Goal: Transaction & Acquisition: Purchase product/service

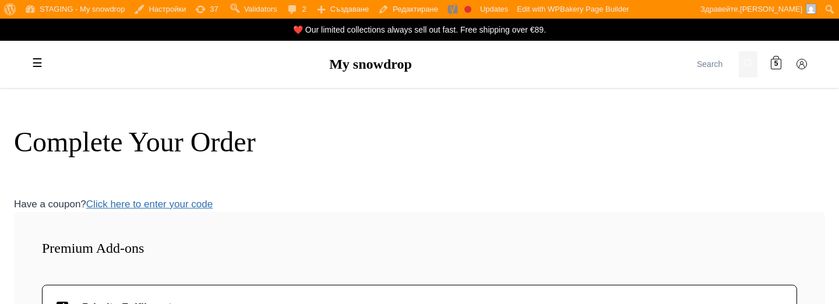
scroll to position [1237, 0]
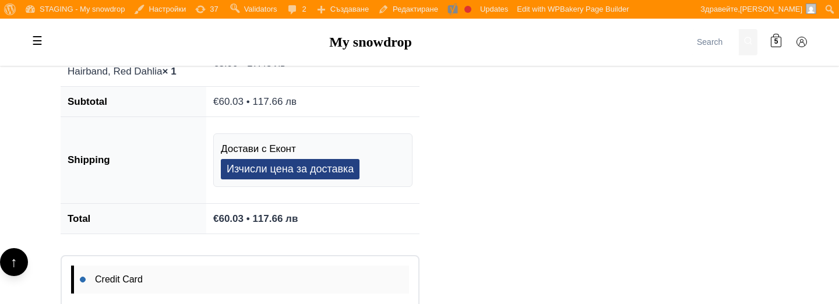
scroll to position [1453, 0]
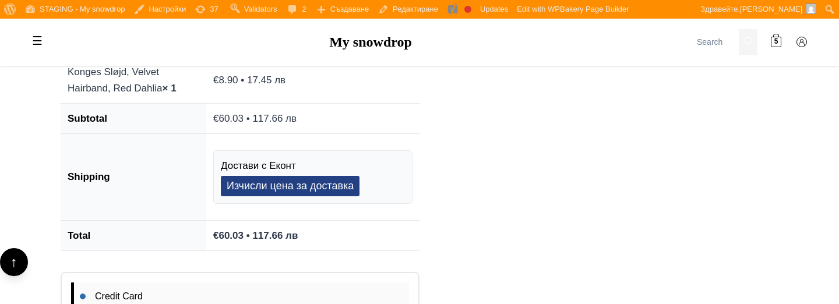
scroll to position [1231, 0]
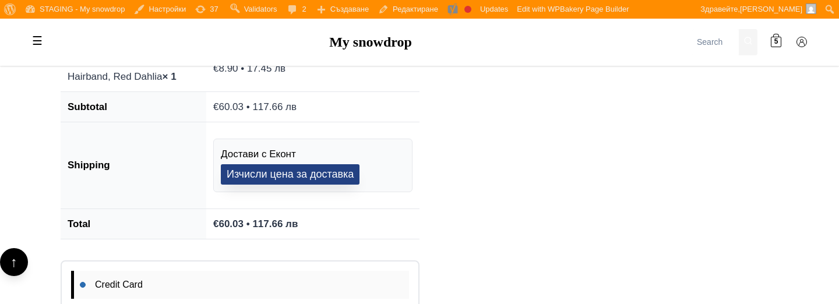
click at [269, 172] on button "Изчисли цена за доставка" at bounding box center [290, 174] width 139 height 20
click at [324, 182] on button "Изчисли цена за доставка" at bounding box center [290, 174] width 139 height 20
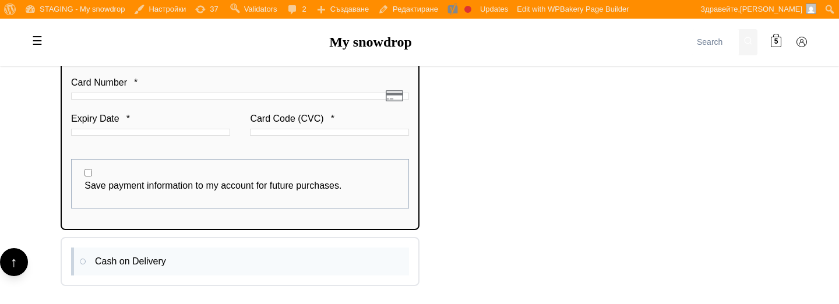
scroll to position [1457, 0]
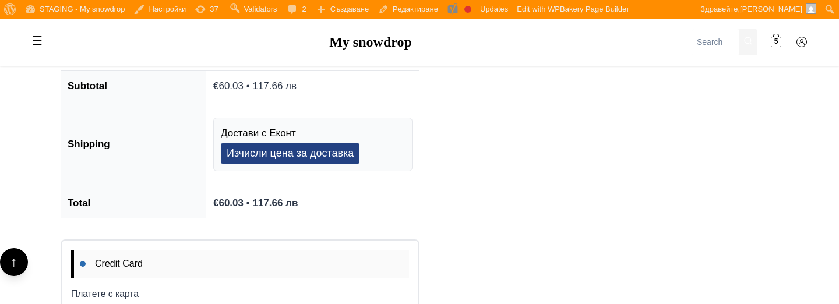
scroll to position [1241, 0]
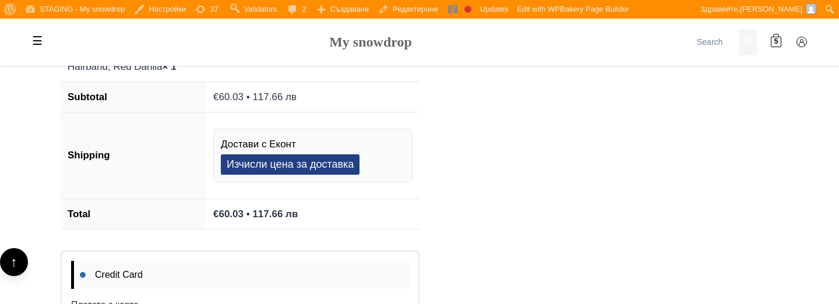
click at [338, 38] on link "My snowdrop" at bounding box center [370, 41] width 83 height 15
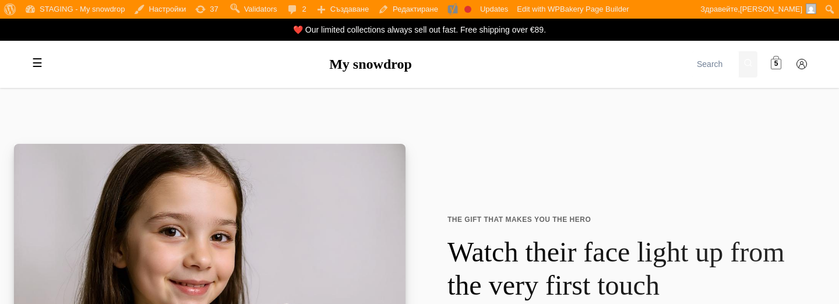
click at [774, 71] on link "5" at bounding box center [776, 64] width 23 height 23
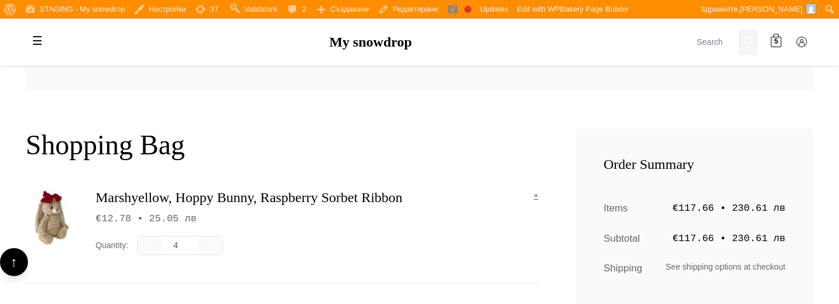
scroll to position [228, 0]
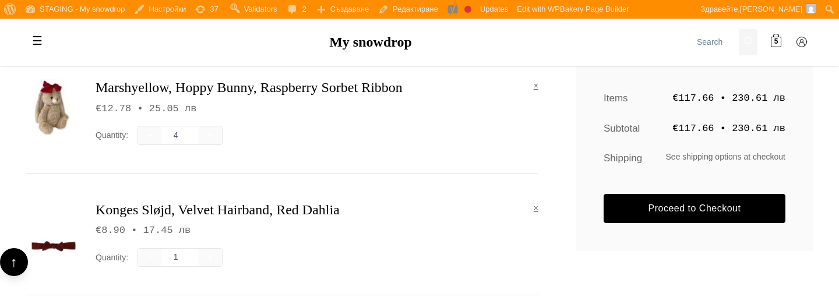
click at [704, 192] on div "Order Summary Items €117.66 • 230.61 лв Subtotal €117.66 • 230.61 лв Shipping S…" at bounding box center [695, 134] width 238 height 233
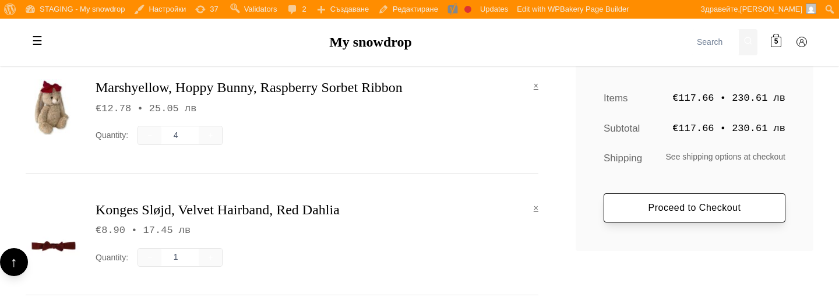
click at [704, 205] on link "Proceed to Checkout" at bounding box center [695, 208] width 182 height 29
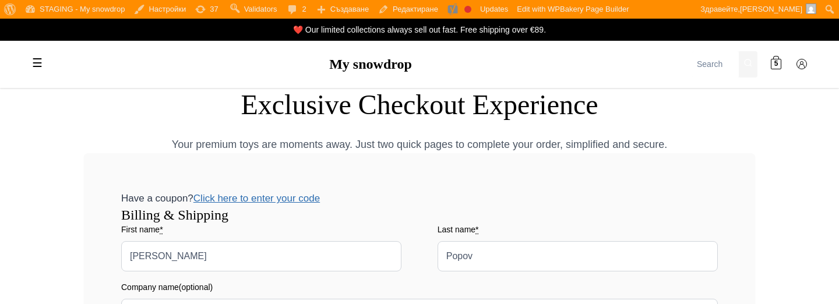
select select "BG-04"
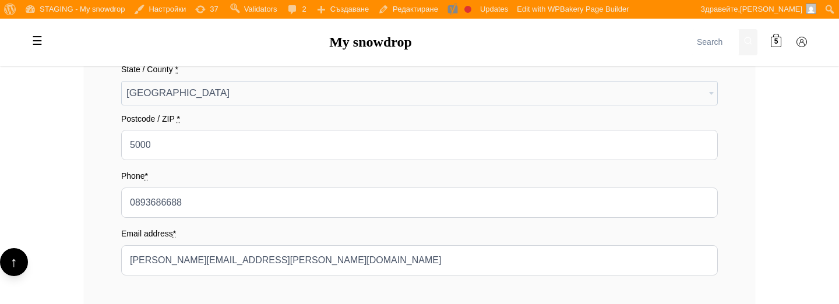
scroll to position [588, 0]
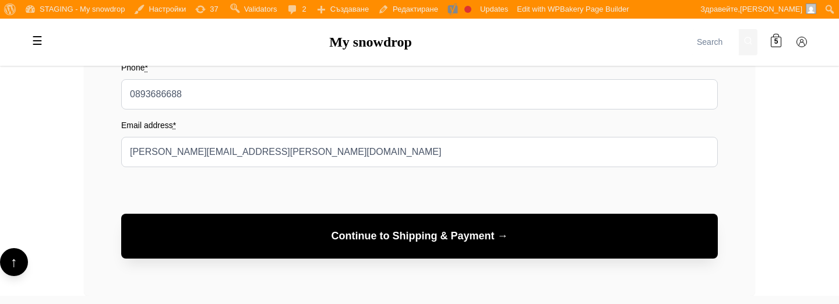
click at [593, 238] on button "Continue to Shipping & Payment →" at bounding box center [419, 236] width 597 height 45
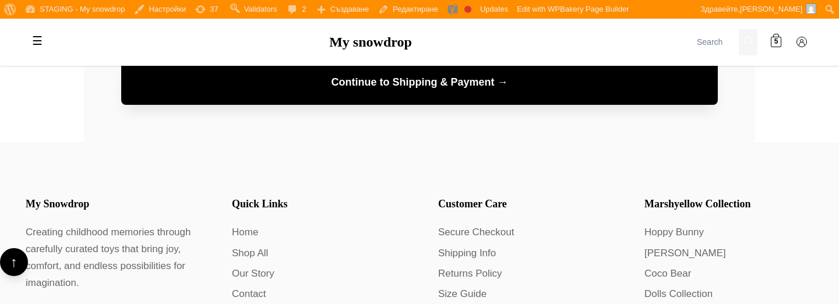
scroll to position [744, 0]
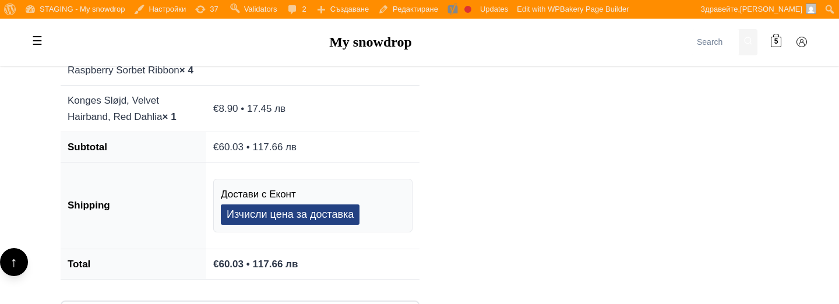
scroll to position [1198, 0]
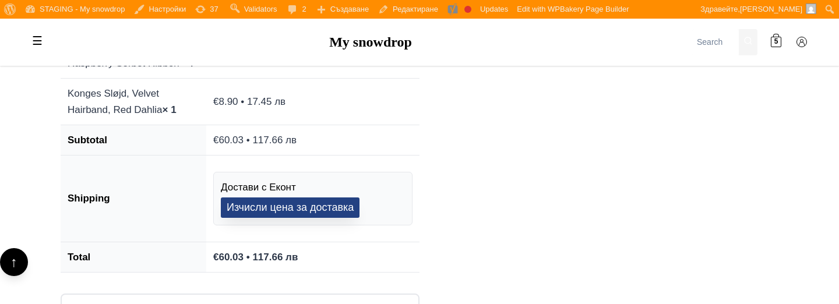
click at [324, 204] on button "Изчисли цена за доставка" at bounding box center [290, 208] width 139 height 20
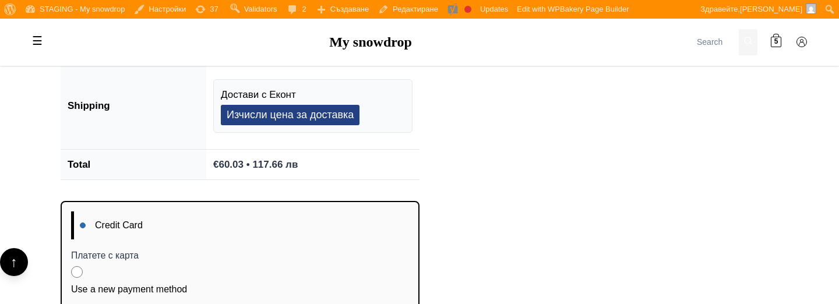
scroll to position [1308, 0]
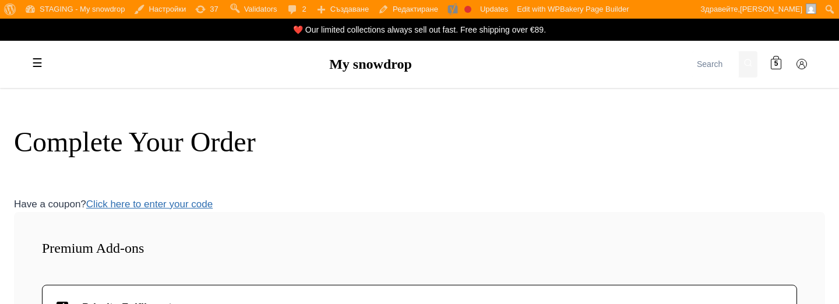
scroll to position [1308, 0]
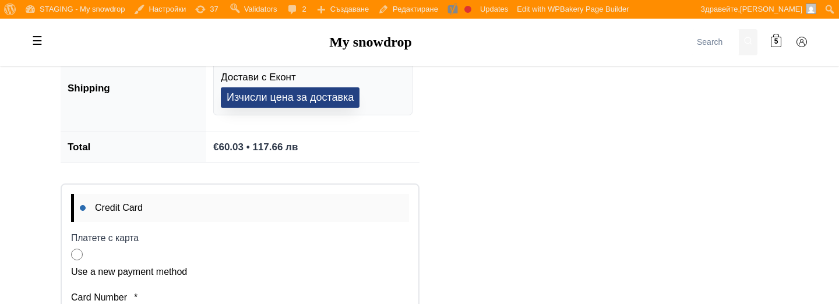
click at [321, 92] on button "Изчисли цена за доставка" at bounding box center [290, 97] width 139 height 20
click at [322, 101] on button "Изчисли цена за доставка" at bounding box center [290, 97] width 139 height 20
click at [274, 93] on button "Изчисли цена за доставка" at bounding box center [290, 97] width 139 height 20
click at [252, 92] on button "Изчисли цена за доставка" at bounding box center [290, 97] width 139 height 20
click at [336, 101] on button "Изчисли цена за доставка" at bounding box center [290, 97] width 139 height 20
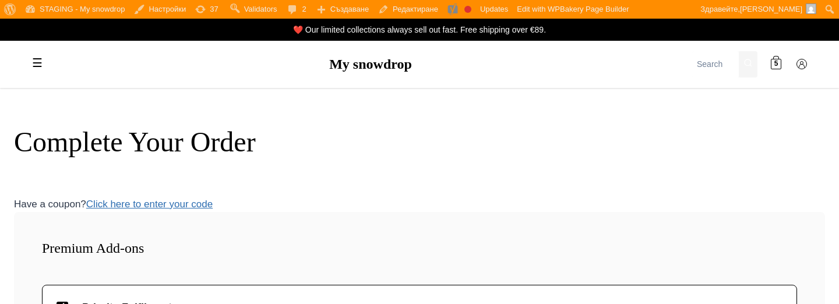
scroll to position [1308, 0]
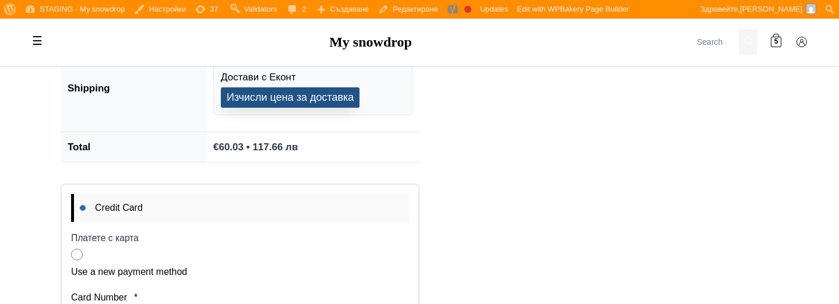
click at [336, 101] on button "Изчисли цена за доставка" at bounding box center [290, 97] width 139 height 20
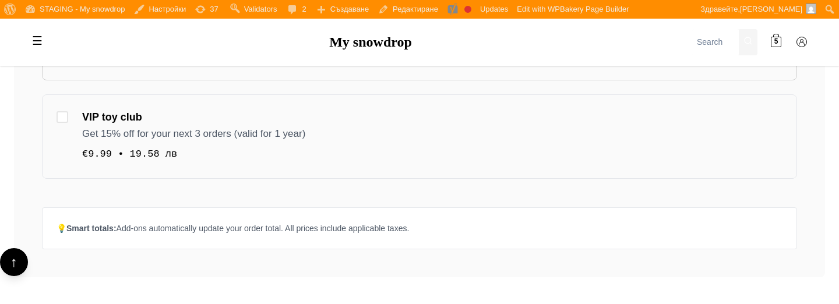
scroll to position [586, 0]
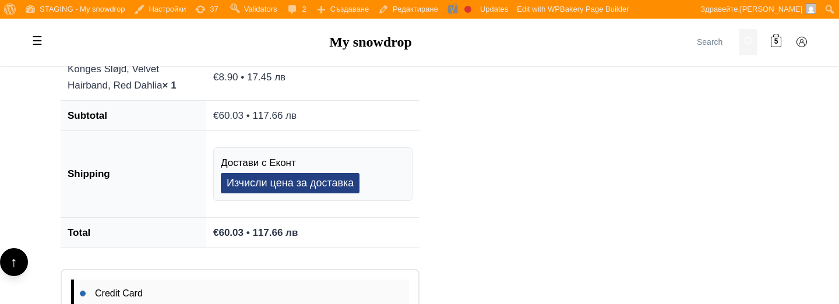
scroll to position [1224, 0]
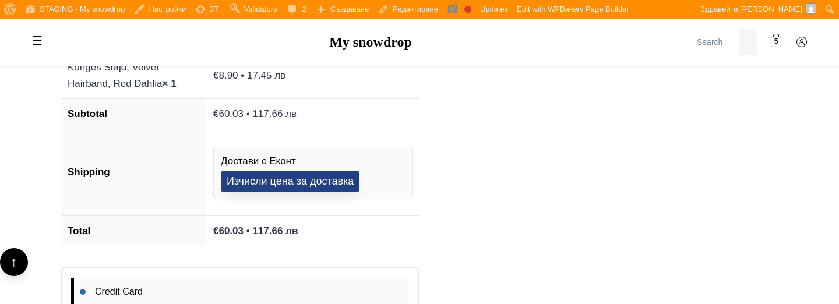
click at [338, 179] on button "Изчисли цена за доставка" at bounding box center [290, 181] width 139 height 20
click at [337, 179] on button "Изчисли цена за доставка" at bounding box center [290, 181] width 139 height 20
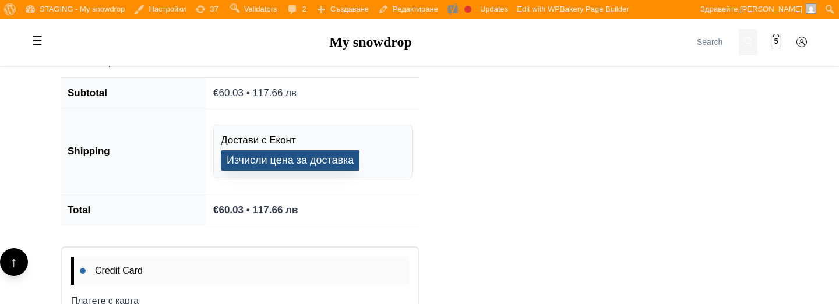
scroll to position [1253, 0]
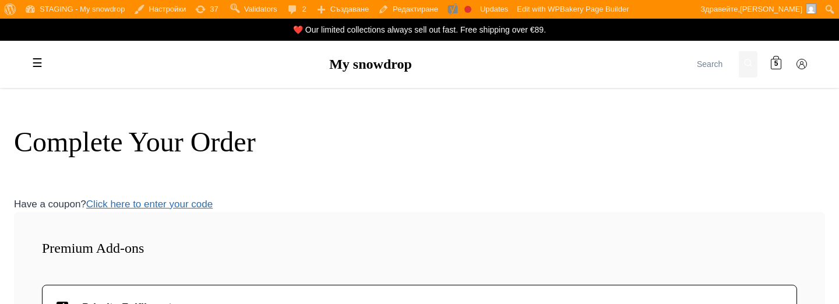
scroll to position [1253, 0]
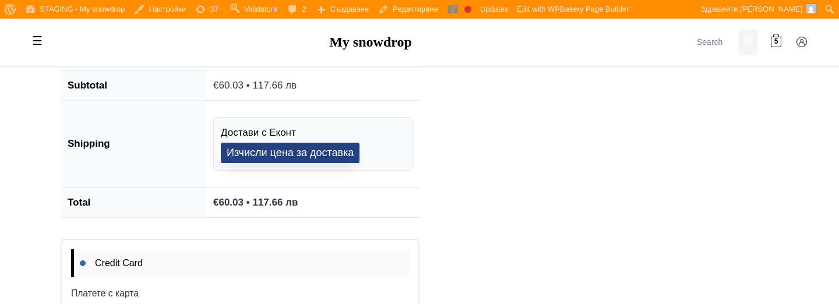
click at [328, 154] on button "Изчисли цена за доставка" at bounding box center [290, 153] width 139 height 20
click at [328, 153] on button "Изчисли цена за доставка" at bounding box center [290, 153] width 139 height 20
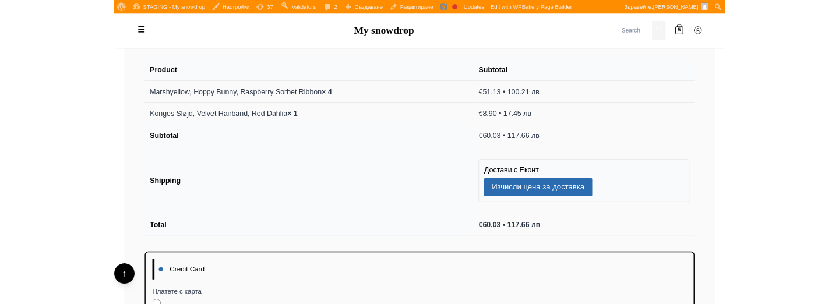
scroll to position [875, 0]
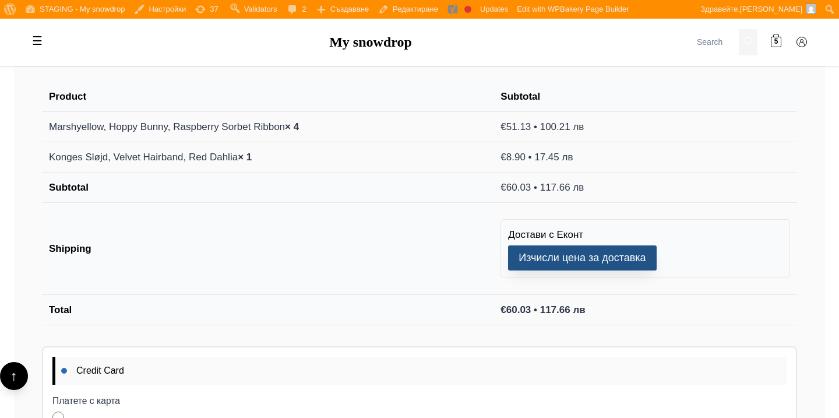
click at [641, 250] on button "Изчисли цена за доставка" at bounding box center [582, 257] width 148 height 25
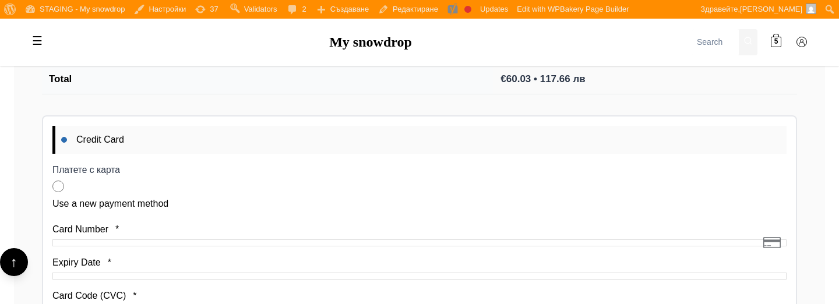
scroll to position [1104, 0]
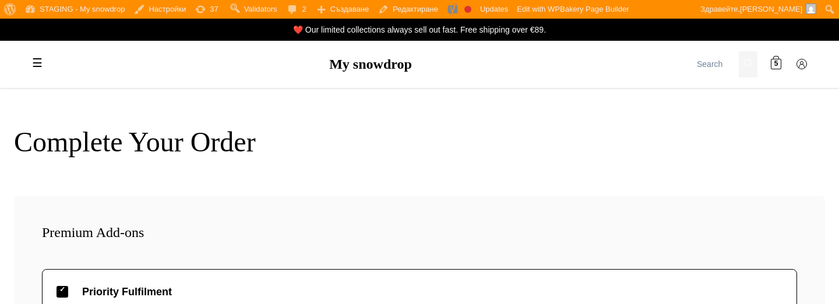
scroll to position [1104, 0]
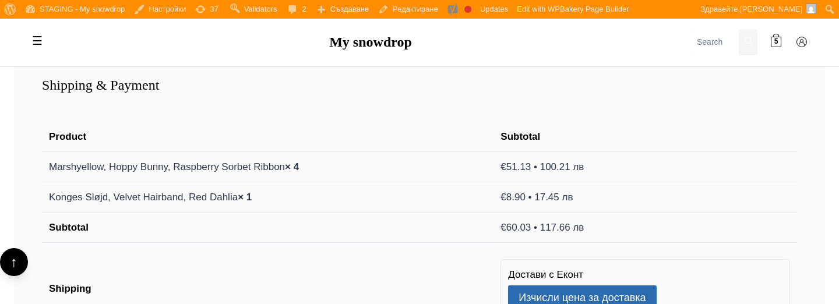
scroll to position [956, 0]
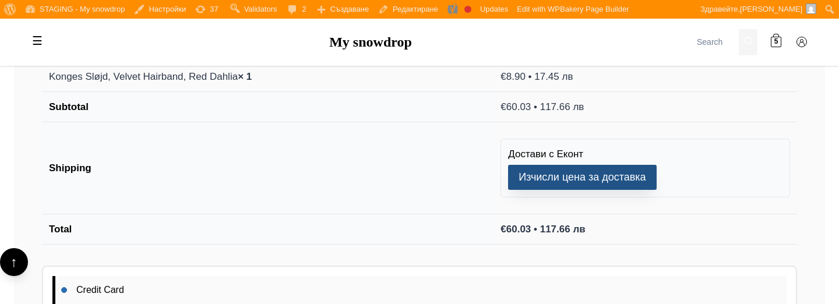
click at [528, 169] on button "Изчисли цена за доставка" at bounding box center [582, 177] width 148 height 25
click at [528, 171] on button "Изчисли цена за доставка" at bounding box center [582, 177] width 148 height 25
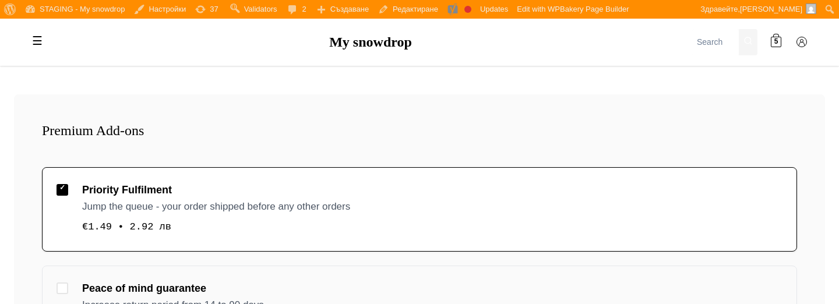
scroll to position [22, 0]
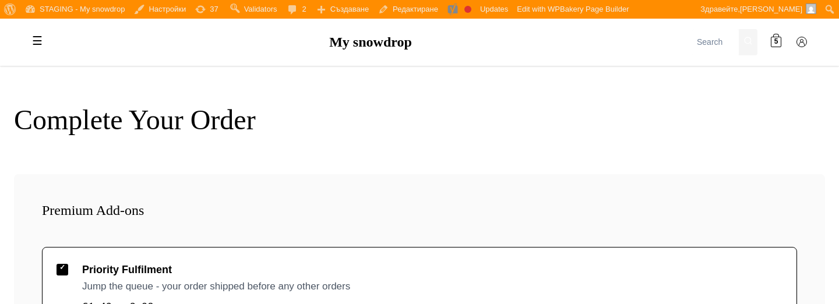
click at [380, 31] on div "☰ My snowdrop 🎁 GIFTS Gift Voucher Gifts for babies / Newborns Gifts for baby s…" at bounding box center [420, 42] width 816 height 47
click at [380, 42] on link "My snowdrop" at bounding box center [370, 41] width 83 height 15
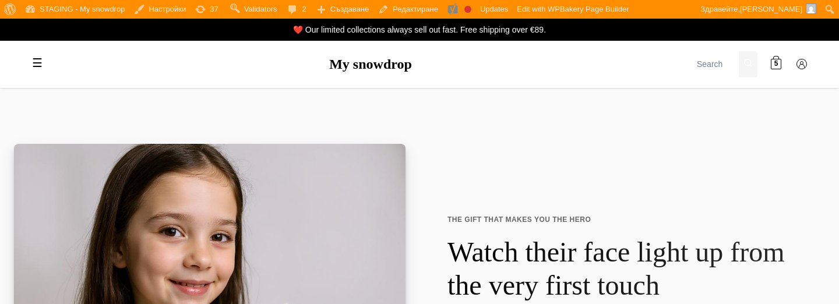
click at [778, 42] on div "☰ My snowdrop 🎁 GIFTS Gift Voucher Gifts for babies / Newborns Gifts for baby s…" at bounding box center [420, 64] width 816 height 47
click at [779, 61] on span at bounding box center [776, 64] width 10 height 10
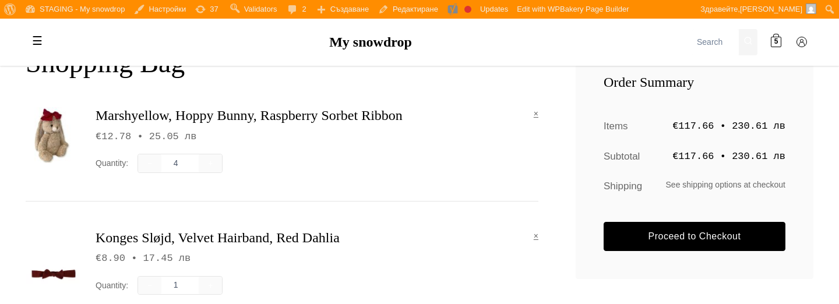
scroll to position [206, 0]
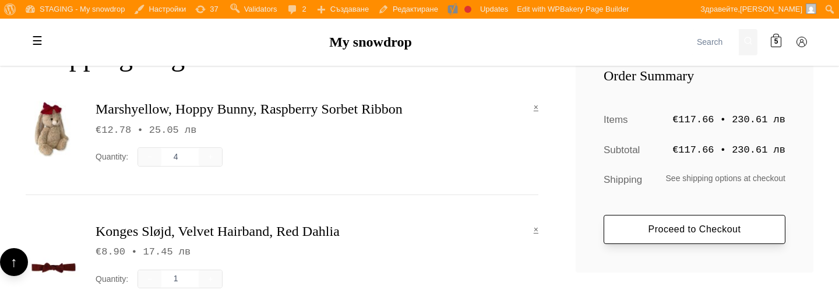
click at [607, 238] on link "Proceed to Checkout" at bounding box center [695, 229] width 182 height 29
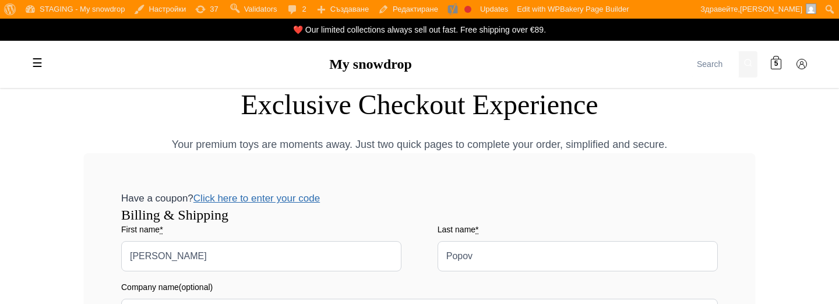
select select "BG-04"
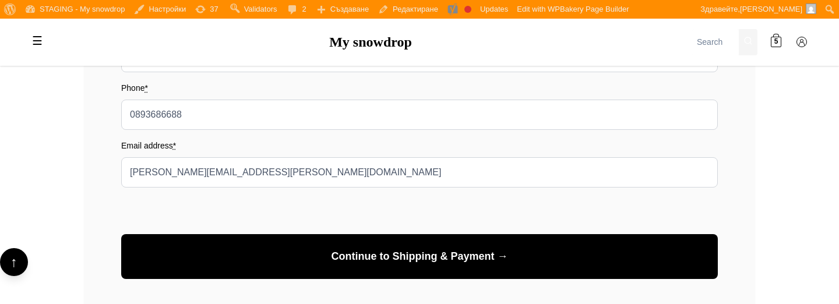
scroll to position [577, 0]
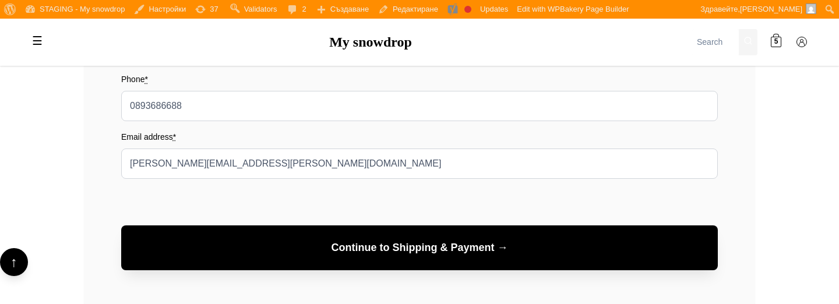
click at [497, 241] on button "Continue to Shipping & Payment →" at bounding box center [419, 248] width 597 height 45
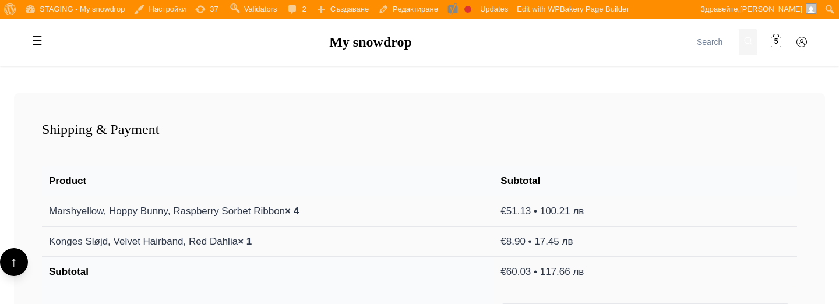
scroll to position [947, 0]
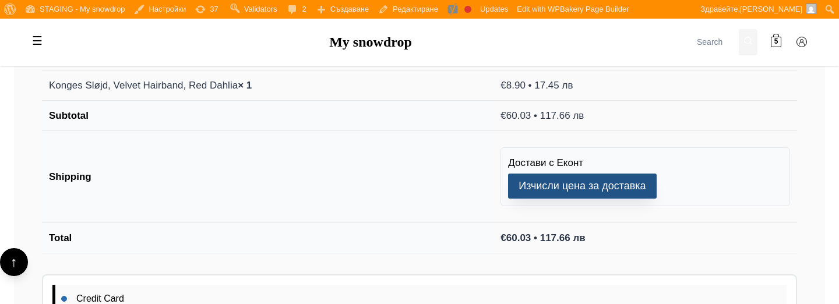
click at [548, 192] on button "Изчисли цена за доставка" at bounding box center [582, 186] width 148 height 25
click at [544, 185] on button "Изчисли цена за доставка" at bounding box center [582, 186] width 148 height 25
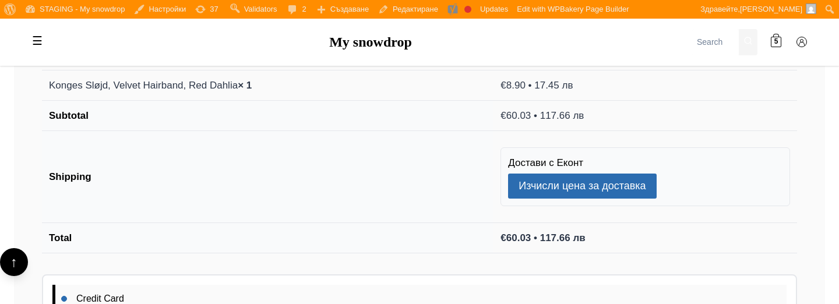
click at [286, 97] on td "Konges Sløjd, Velvet Hairband, Red Dahlia × 1" at bounding box center [268, 86] width 452 height 30
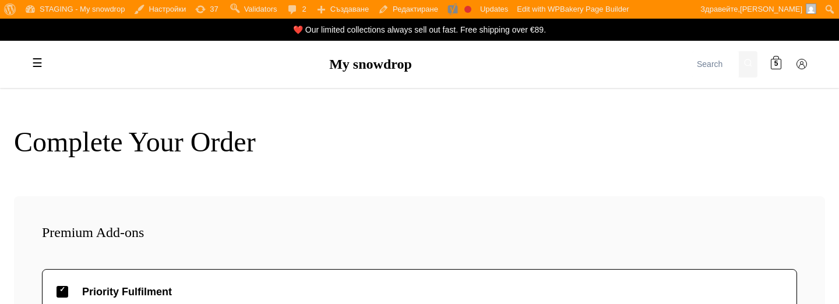
scroll to position [947, 0]
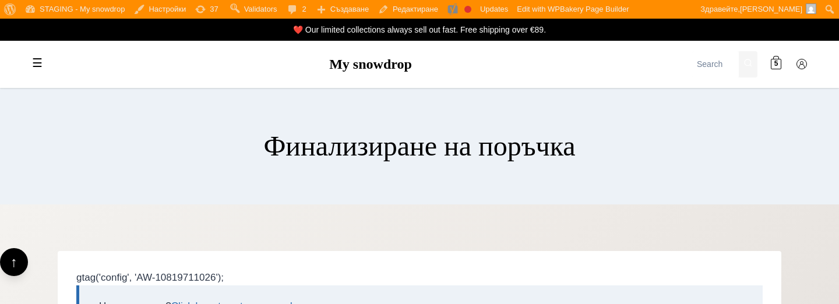
select select "BG-04"
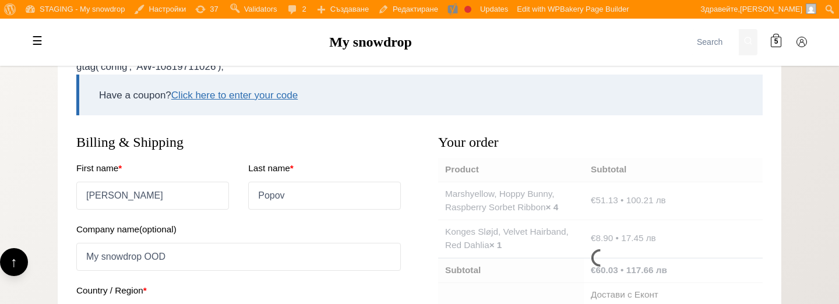
scroll to position [213, 0]
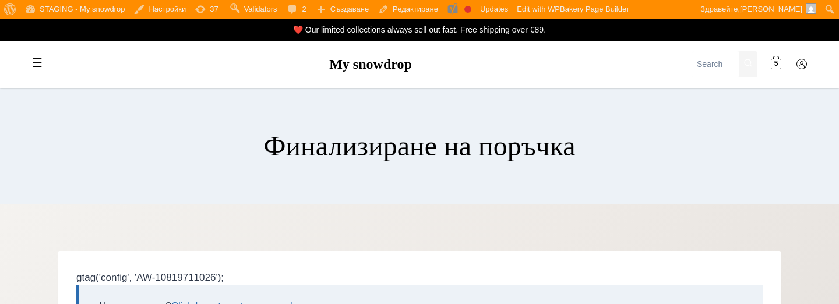
select select "BG-04"
click at [374, 62] on link "My snowdrop" at bounding box center [370, 64] width 83 height 15
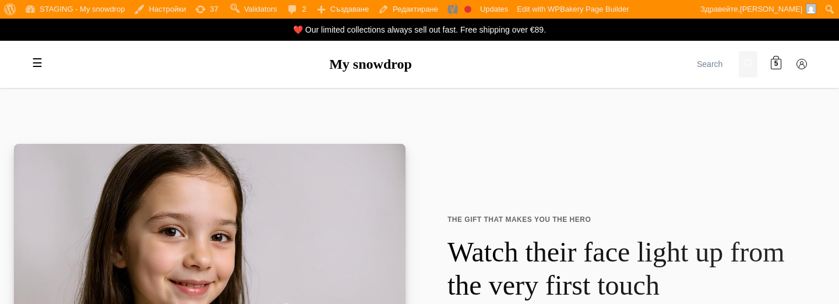
click at [770, 64] on link "5" at bounding box center [776, 64] width 23 height 23
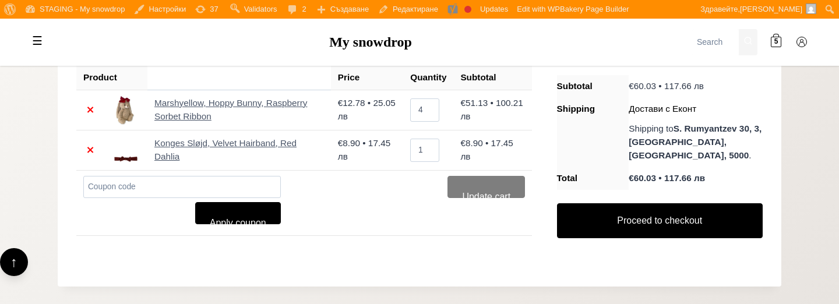
scroll to position [228, 0]
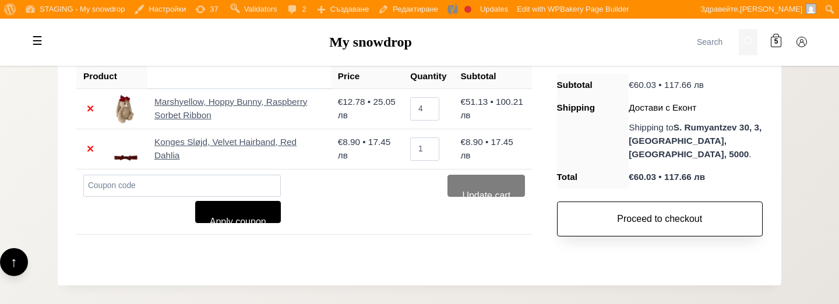
click at [663, 204] on link "Proceed to checkout" at bounding box center [660, 219] width 206 height 35
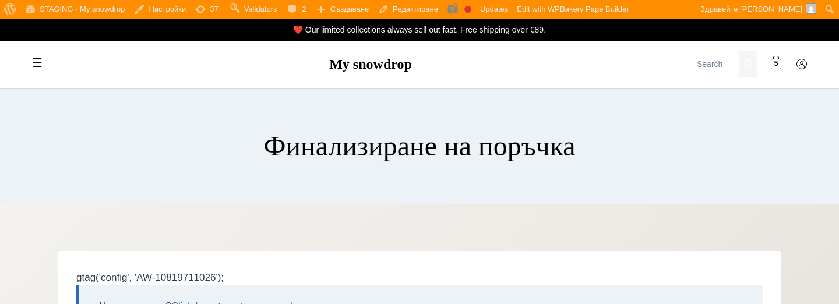
select select "BG-04"
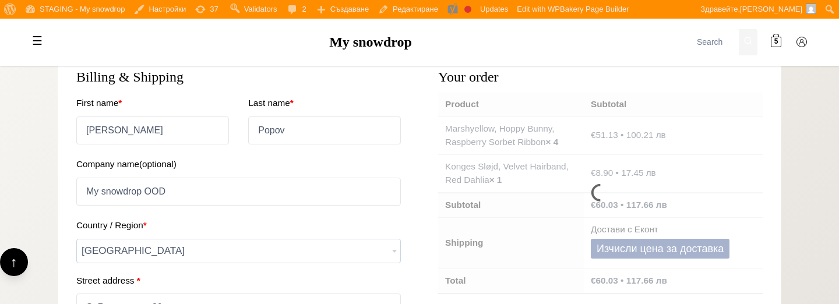
scroll to position [352, 0]
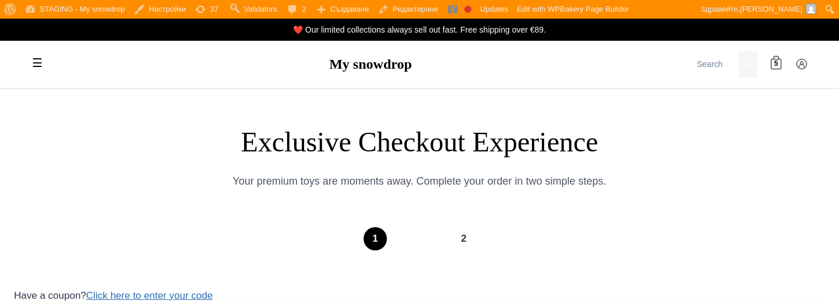
select select "BG-04"
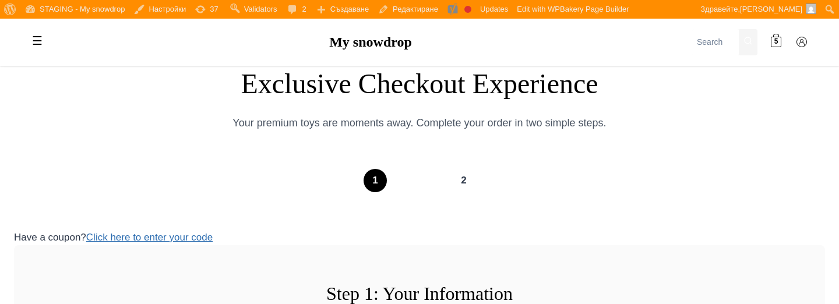
scroll to position [153, 0]
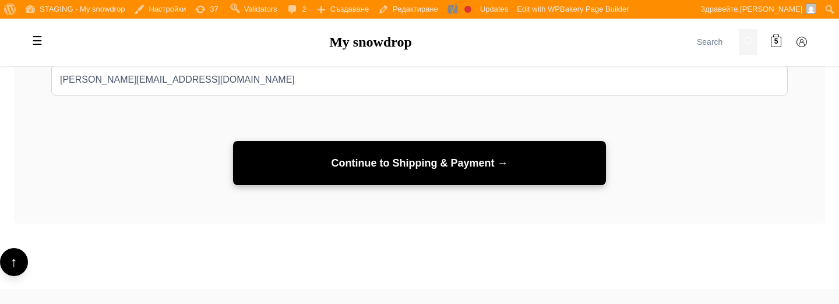
click at [345, 167] on button "Continue to Shipping & Payment →" at bounding box center [419, 163] width 373 height 45
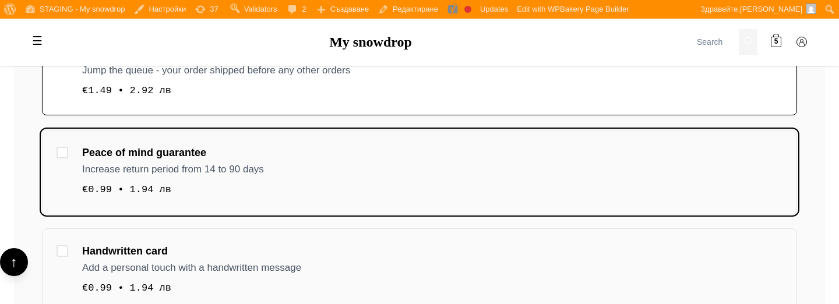
click at [345, 167] on div "Increase return period from 14 to 90 days" at bounding box center [432, 169] width 701 height 16
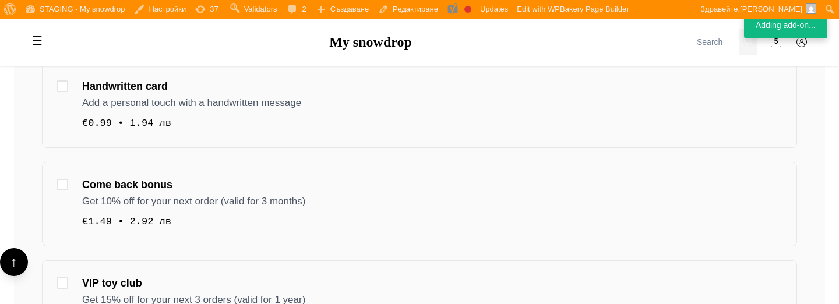
scroll to position [500, 0]
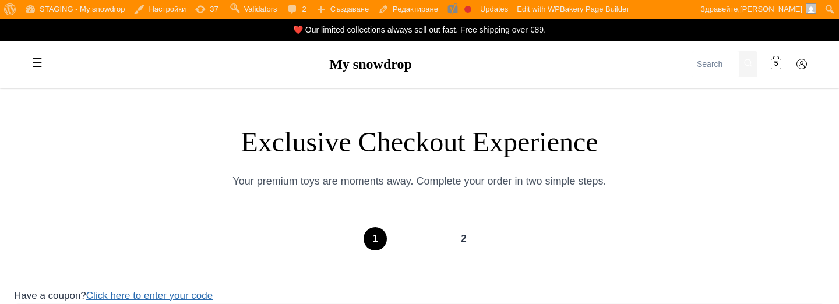
select select "BG-04"
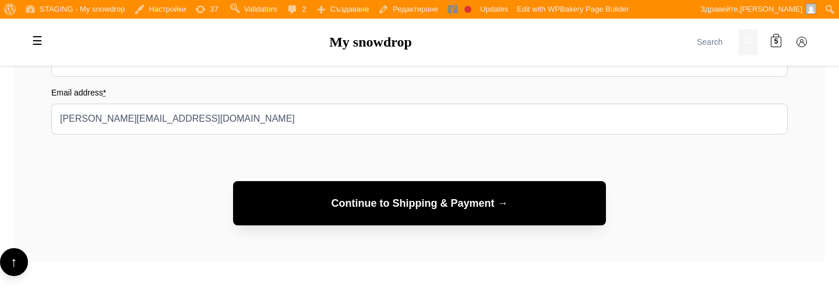
click at [361, 225] on button "Continue to Shipping & Payment →" at bounding box center [419, 203] width 373 height 45
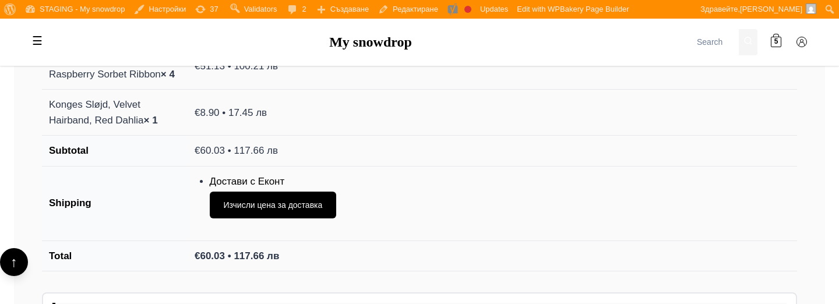
scroll to position [1244, 0]
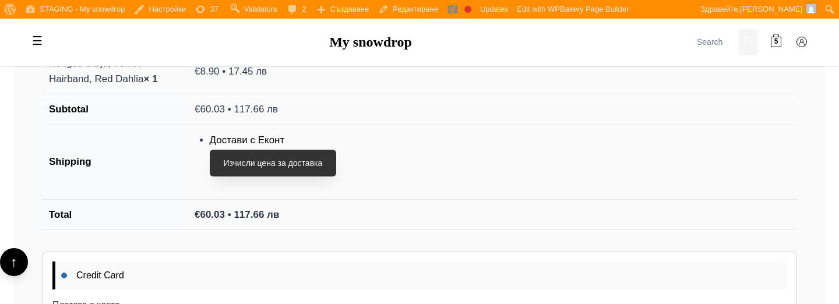
click at [317, 164] on button "Изчисли цена за доставка" at bounding box center [273, 163] width 127 height 27
click at [333, 160] on button "Изчисли цена за доставка" at bounding box center [273, 163] width 127 height 27
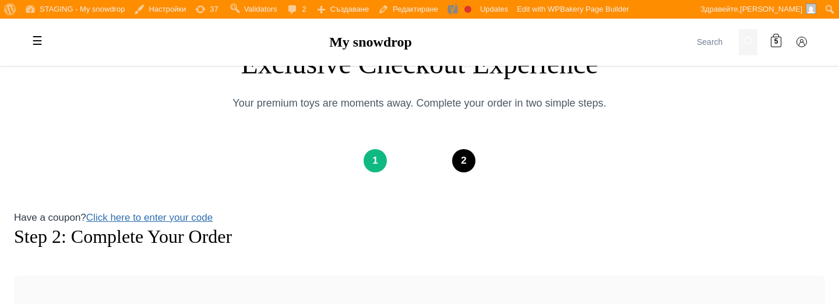
scroll to position [83, 0]
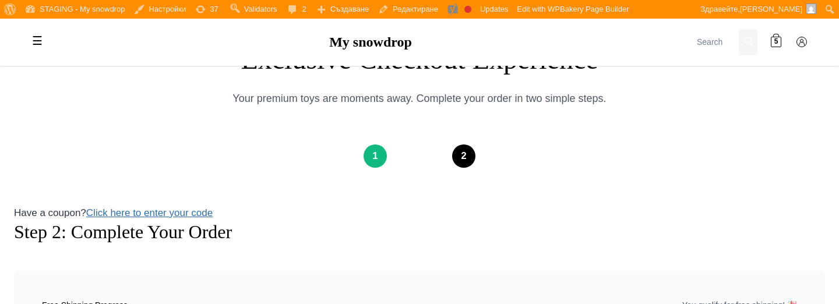
click at [381, 157] on div "1" at bounding box center [375, 156] width 23 height 23
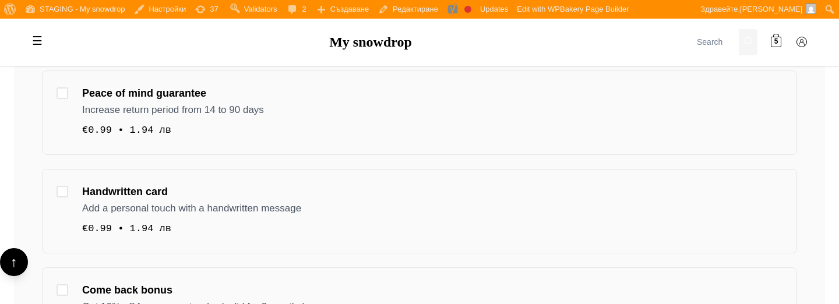
scroll to position [616, 0]
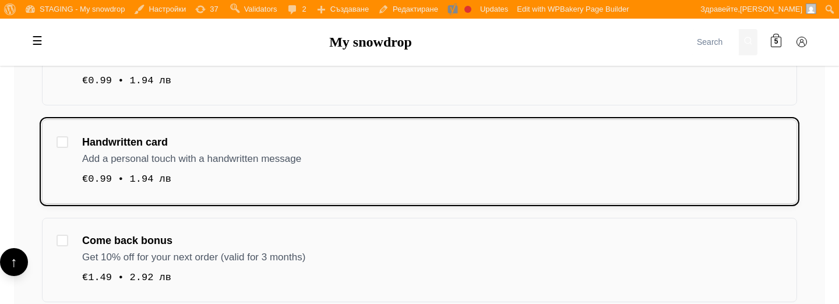
click at [378, 162] on div "Add a personal touch with a handwritten message" at bounding box center [432, 158] width 701 height 16
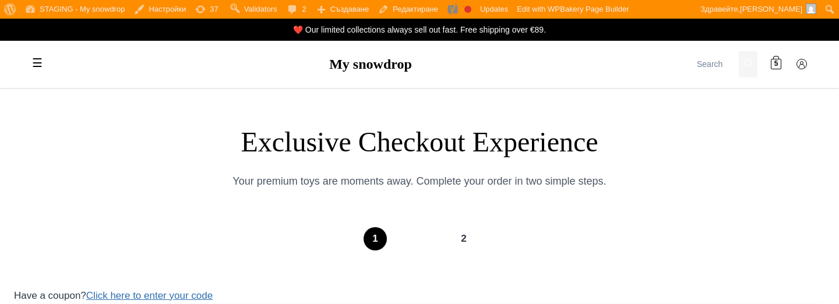
select select "BG-04"
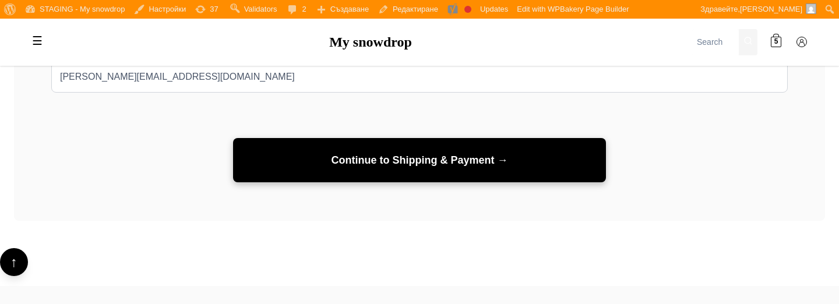
click at [271, 181] on button "Continue to Shipping & Payment →" at bounding box center [419, 160] width 373 height 45
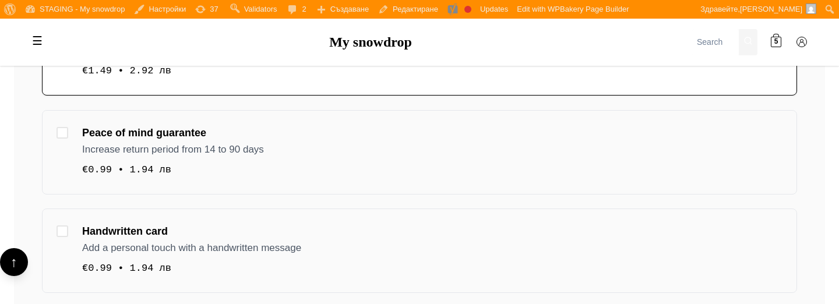
scroll to position [548, 0]
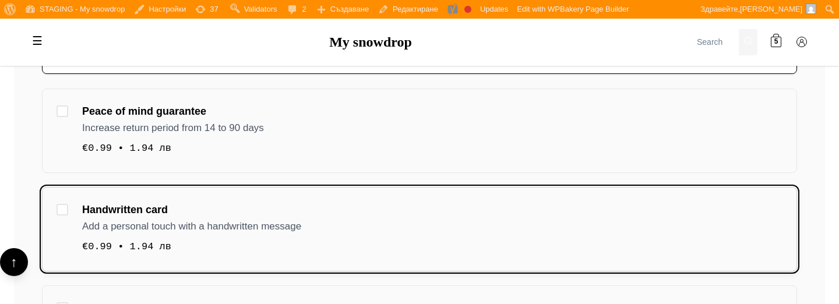
click at [221, 212] on div "Handwritten card" at bounding box center [432, 210] width 701 height 17
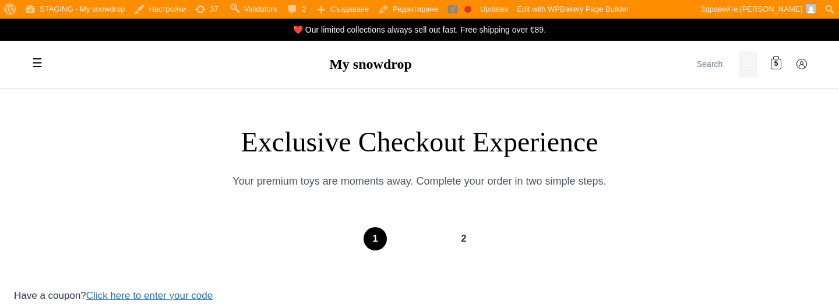
select select "BG-04"
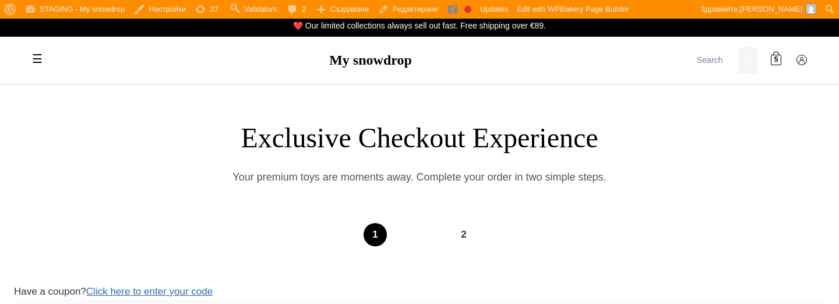
click at [463, 238] on div "2" at bounding box center [463, 234] width 23 height 23
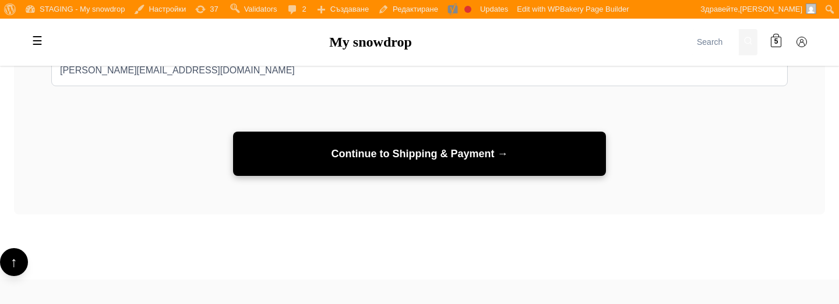
click at [482, 140] on button "Continue to Shipping & Payment →" at bounding box center [419, 154] width 373 height 45
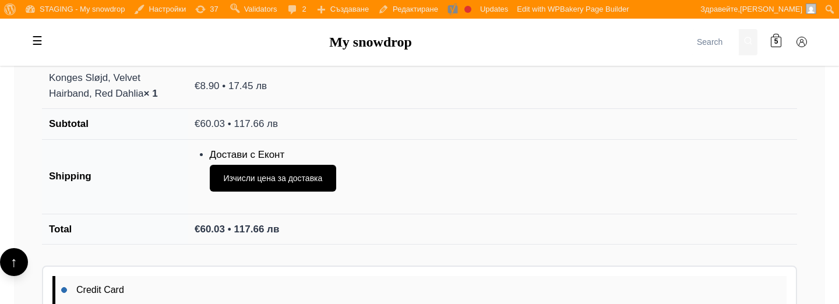
scroll to position [1227, 0]
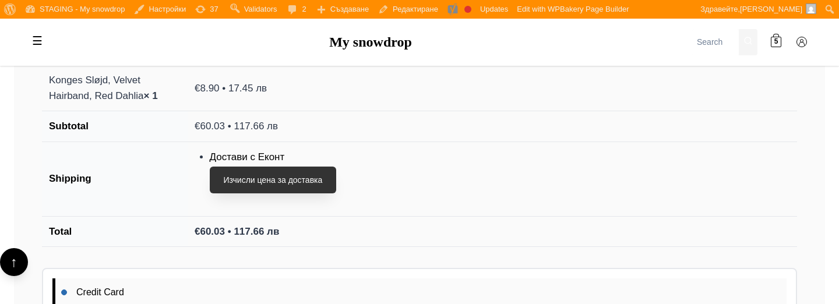
click at [320, 183] on button "Изчисли цена за доставка" at bounding box center [273, 180] width 127 height 27
click at [320, 178] on button "Изчисли цена за доставка" at bounding box center [273, 180] width 127 height 27
click at [304, 181] on button "Изчисли цена за доставка" at bounding box center [273, 180] width 127 height 27
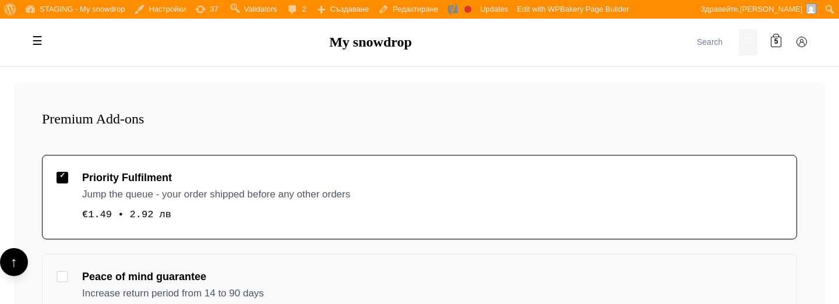
scroll to position [340, 0]
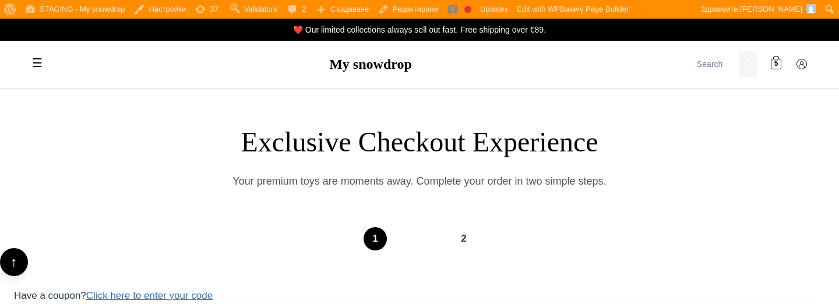
select select "BG-04"
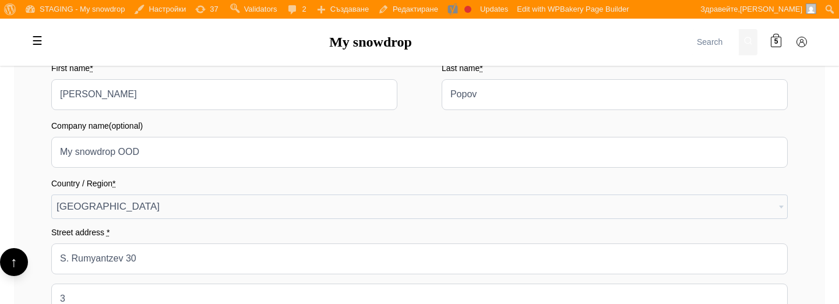
scroll to position [354, 0]
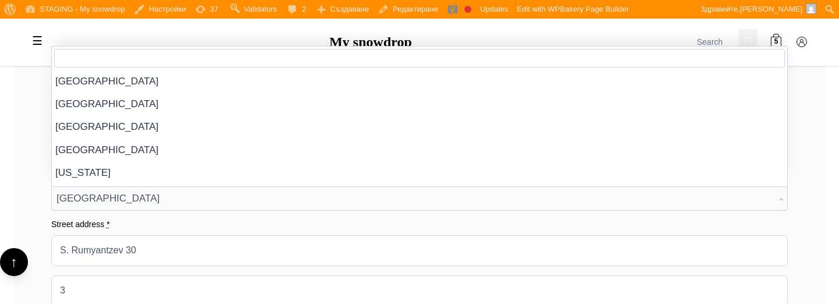
click at [313, 201] on span "[GEOGRAPHIC_DATA]" at bounding box center [420, 198] width 736 height 23
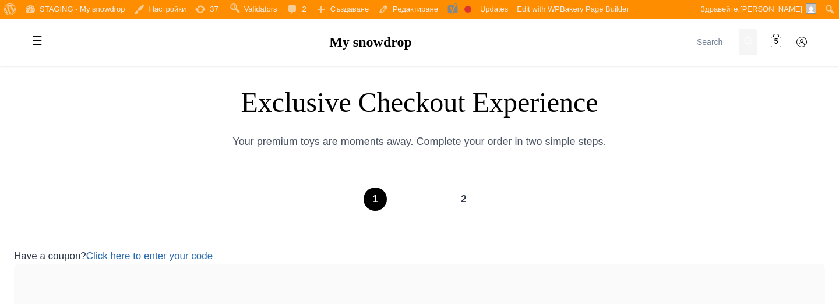
scroll to position [0, 0]
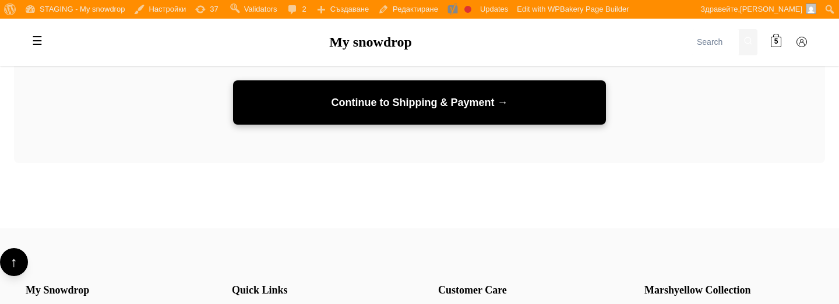
click at [404, 111] on button "Continue to Shipping & Payment →" at bounding box center [419, 102] width 373 height 45
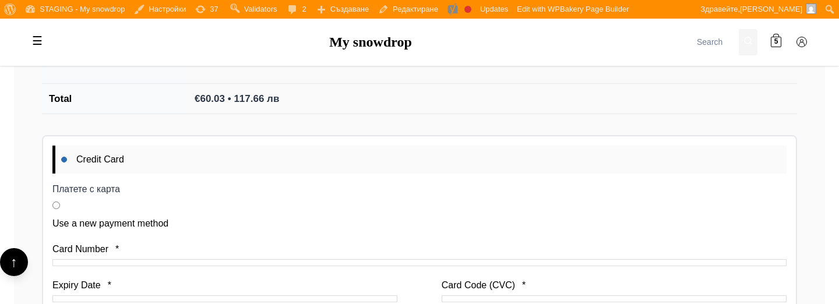
scroll to position [1156, 0]
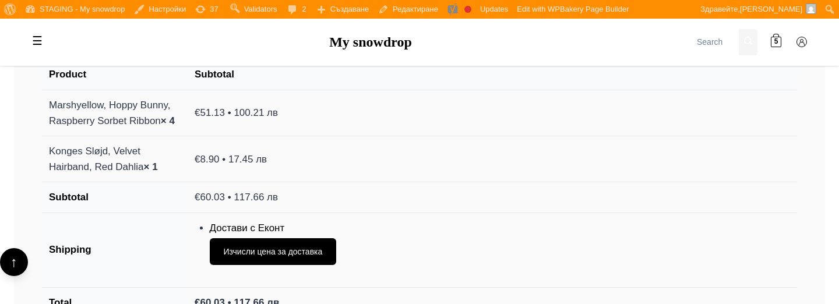
click at [369, 142] on td "€8.90 • 17.45 лв" at bounding box center [493, 159] width 610 height 46
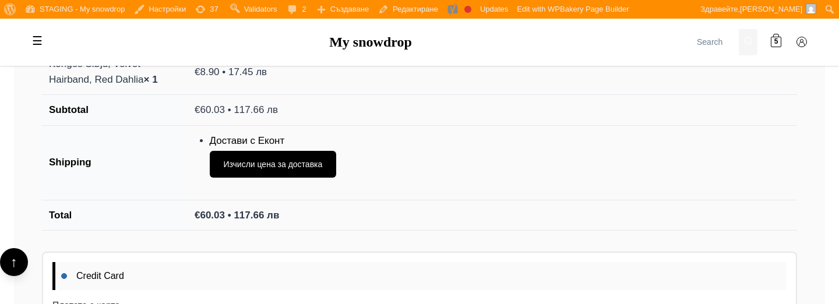
scroll to position [1274, 0]
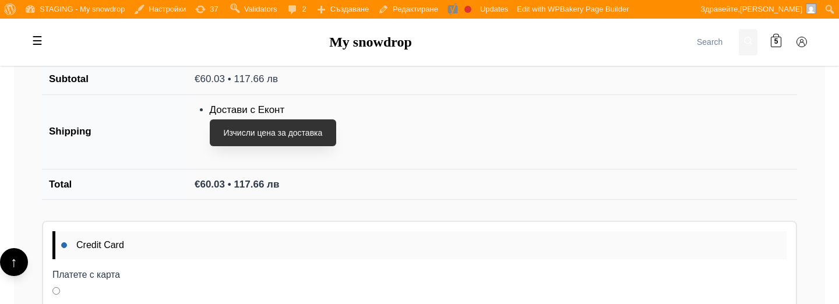
click at [326, 132] on button "Изчисли цена за доставка" at bounding box center [273, 133] width 127 height 27
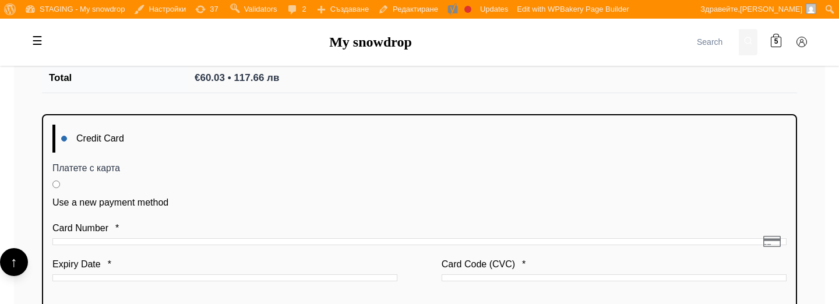
scroll to position [1406, 0]
